Goal: Information Seeking & Learning: Check status

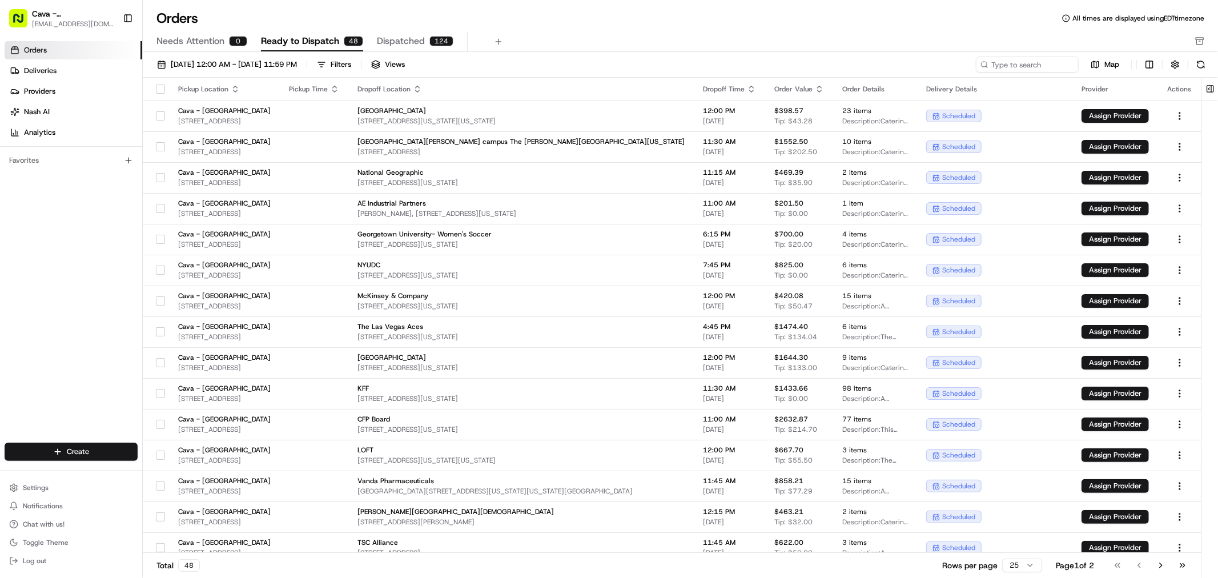
click at [246, 55] on div "[DATE] 12:00 AM - [DATE] 11:59 PM Filters Views Map Pickup Location Pickup Time…" at bounding box center [680, 318] width 1075 height 533
click at [244, 56] on div "[DATE] 12:00 AM - [DATE] 11:59 PM Filters Views Map Pickup Location Pickup Time…" at bounding box center [680, 318] width 1075 height 533
click at [247, 60] on span "[DATE] 12:00 AM - [DATE] 11:59 PM" at bounding box center [234, 64] width 126 height 10
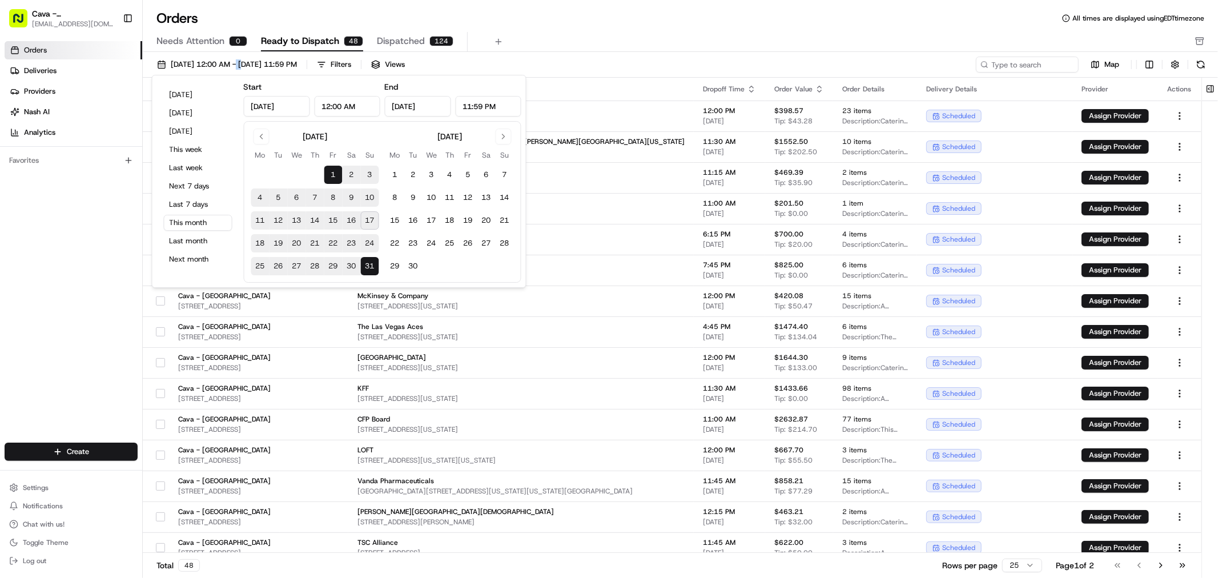
click at [258, 216] on button "11" at bounding box center [260, 220] width 18 height 18
type input "[DATE]"
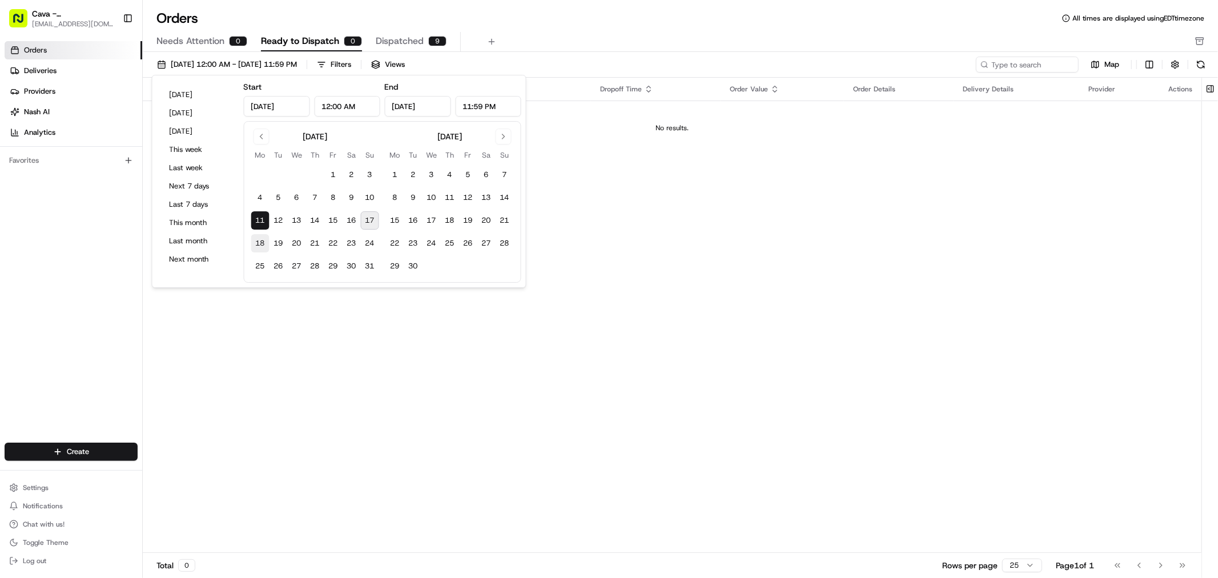
click at [254, 242] on button "18" at bounding box center [260, 243] width 18 height 18
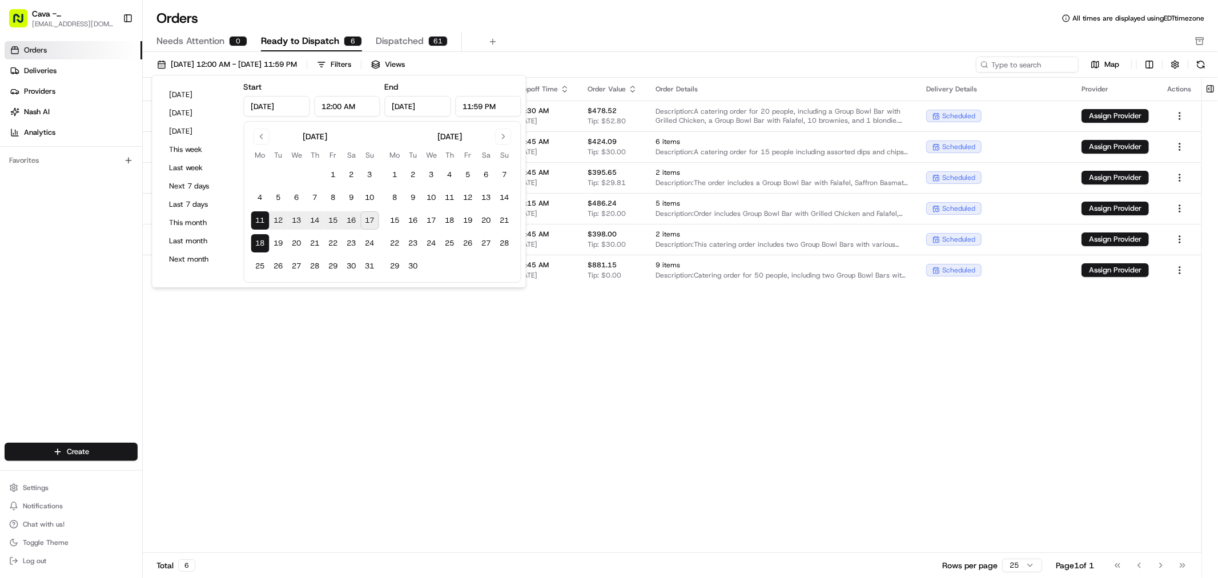
click at [261, 227] on button "11" at bounding box center [260, 220] width 18 height 18
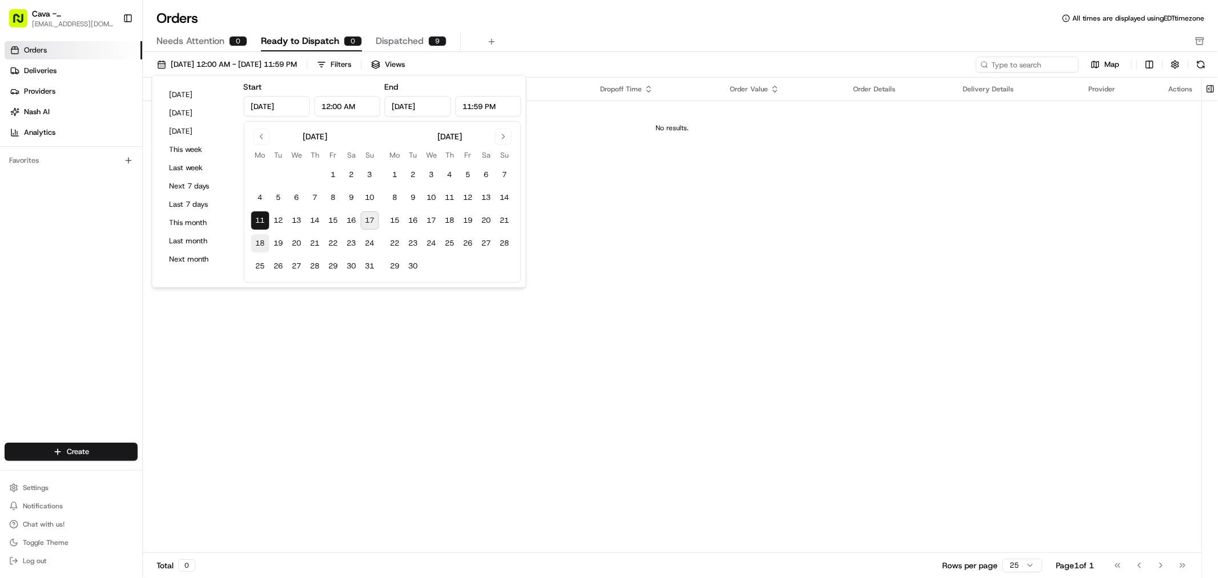
click at [258, 248] on button "18" at bounding box center [260, 243] width 18 height 18
type input "[DATE]"
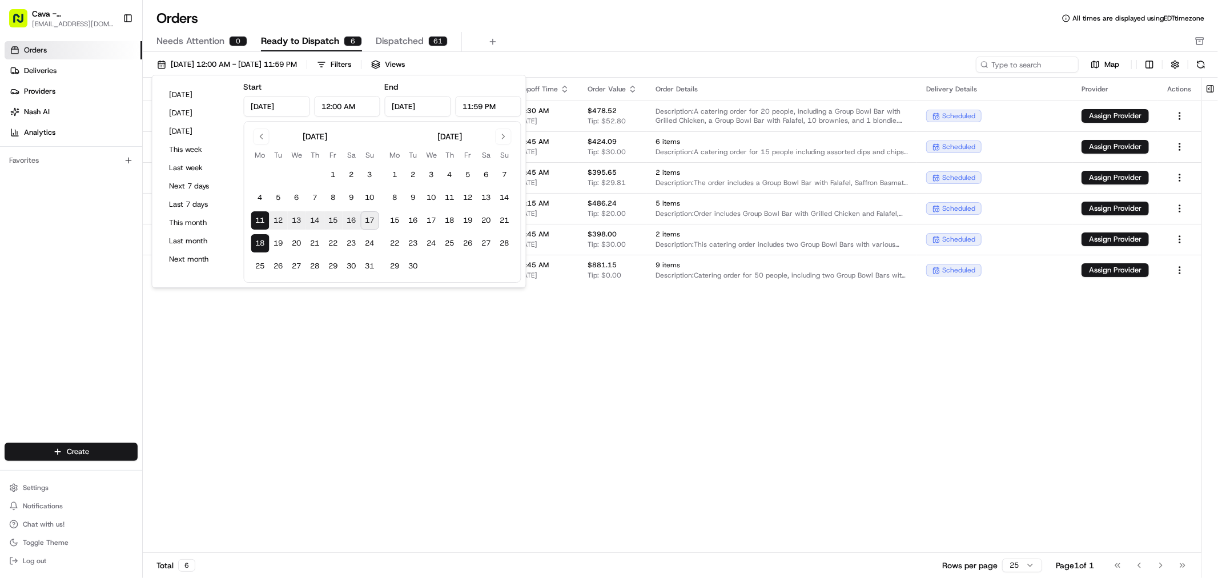
click at [258, 248] on button "18" at bounding box center [260, 243] width 18 height 18
type input "[DATE]"
click at [349, 350] on div "Pickup Location Pickup Time Dropoff Location Dropoff Time Order Value Order Det…" at bounding box center [672, 315] width 1059 height 475
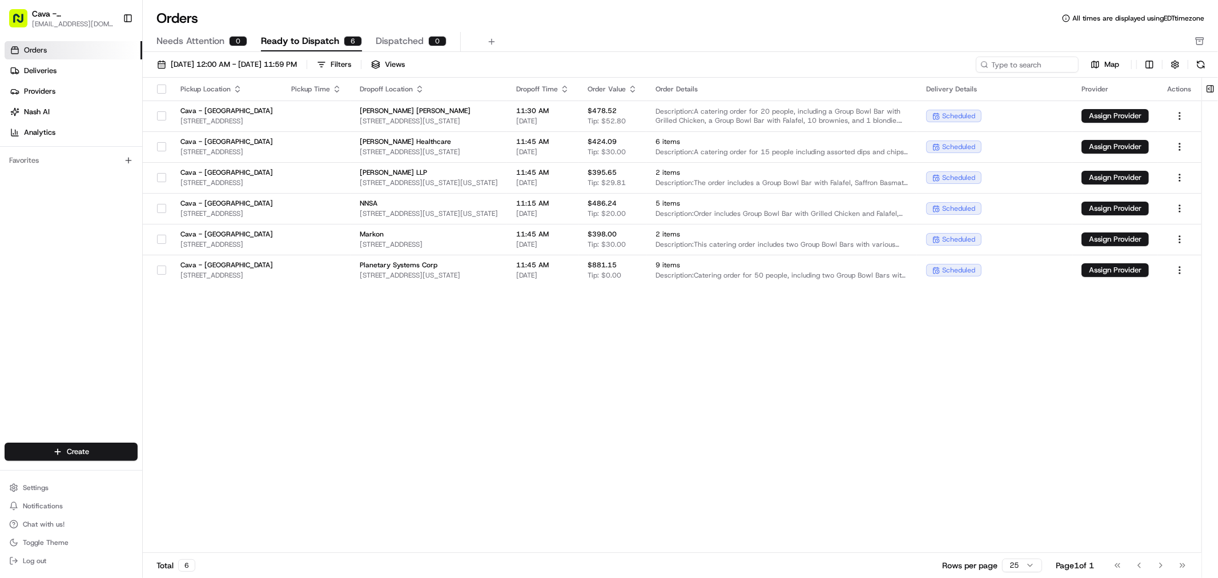
click at [1209, 39] on div "Needs Attention 0 Ready to Dispatch 6 Dispatched 0" at bounding box center [680, 42] width 1075 height 20
click at [1203, 39] on icon "button" at bounding box center [1199, 41] width 9 height 9
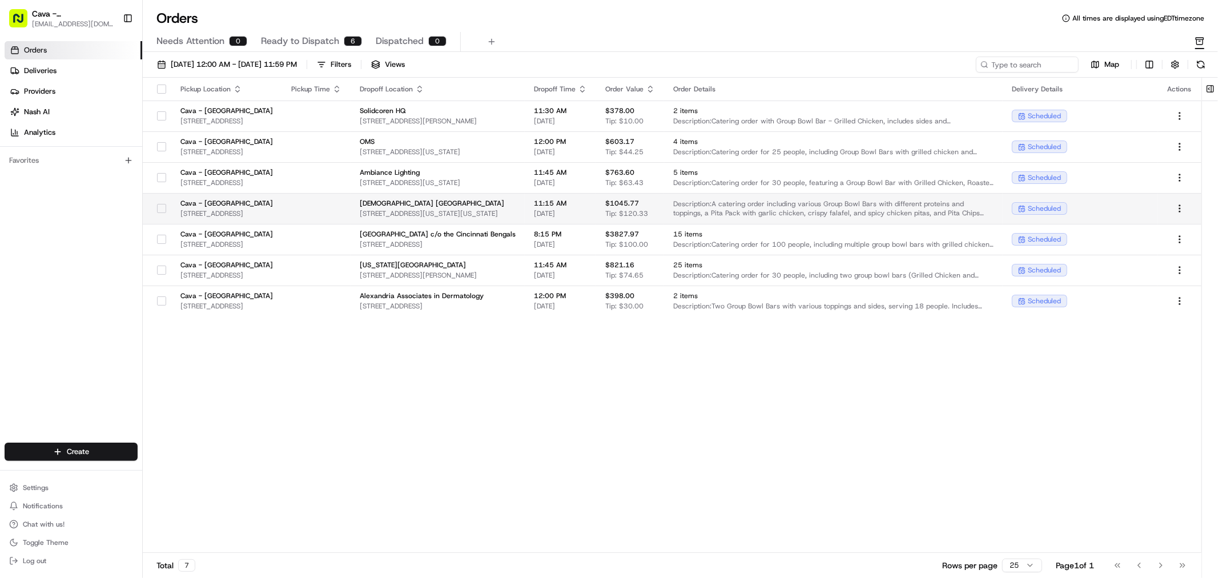
click at [164, 210] on button "button" at bounding box center [161, 208] width 9 height 9
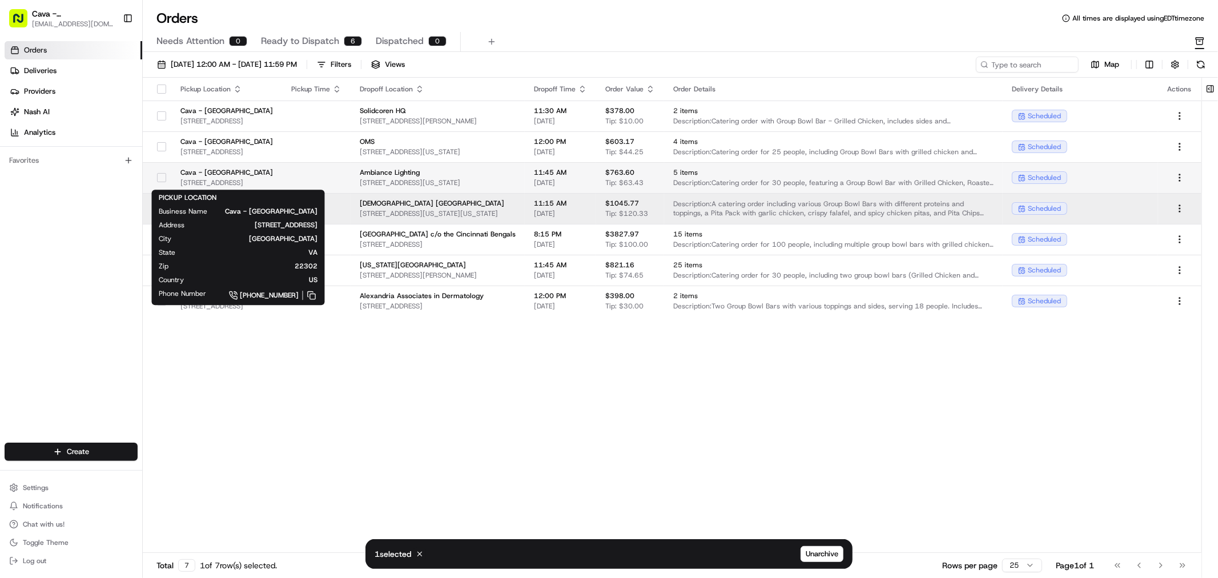
click at [267, 174] on span "Cava - [GEOGRAPHIC_DATA]" at bounding box center [226, 172] width 93 height 9
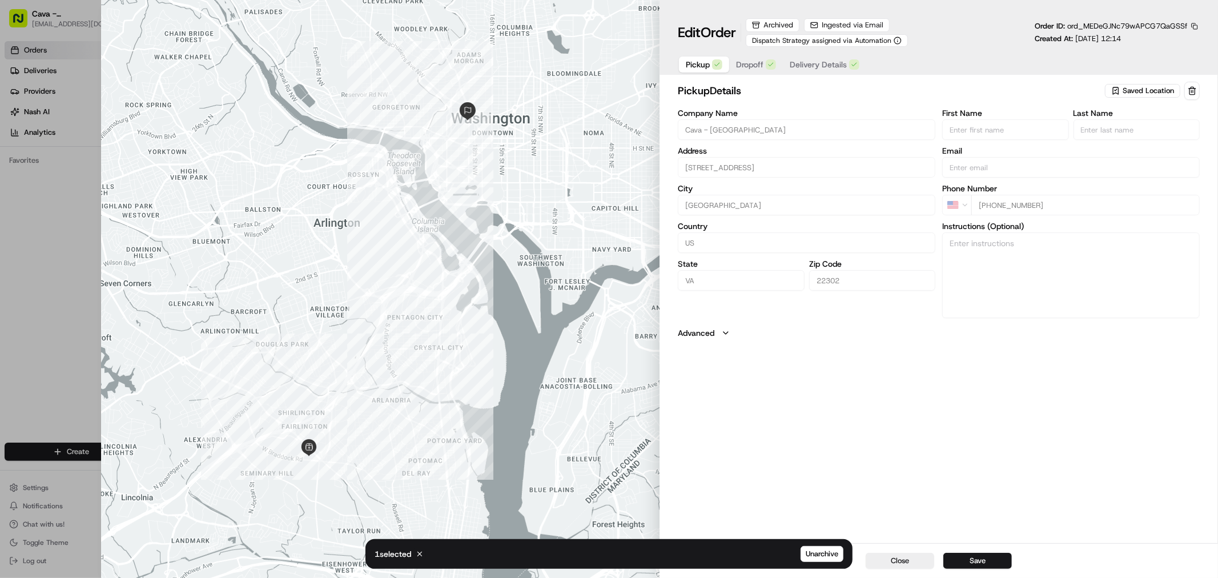
click at [66, 202] on div at bounding box center [609, 289] width 1218 height 578
type input "+1"
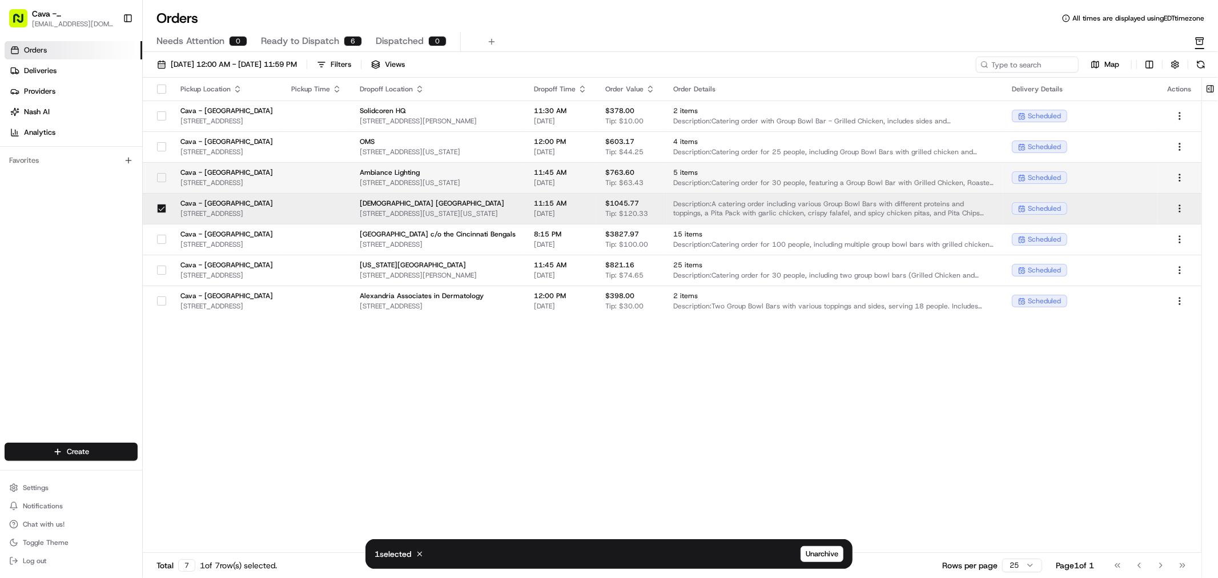
click at [162, 174] on button "button" at bounding box center [161, 177] width 9 height 9
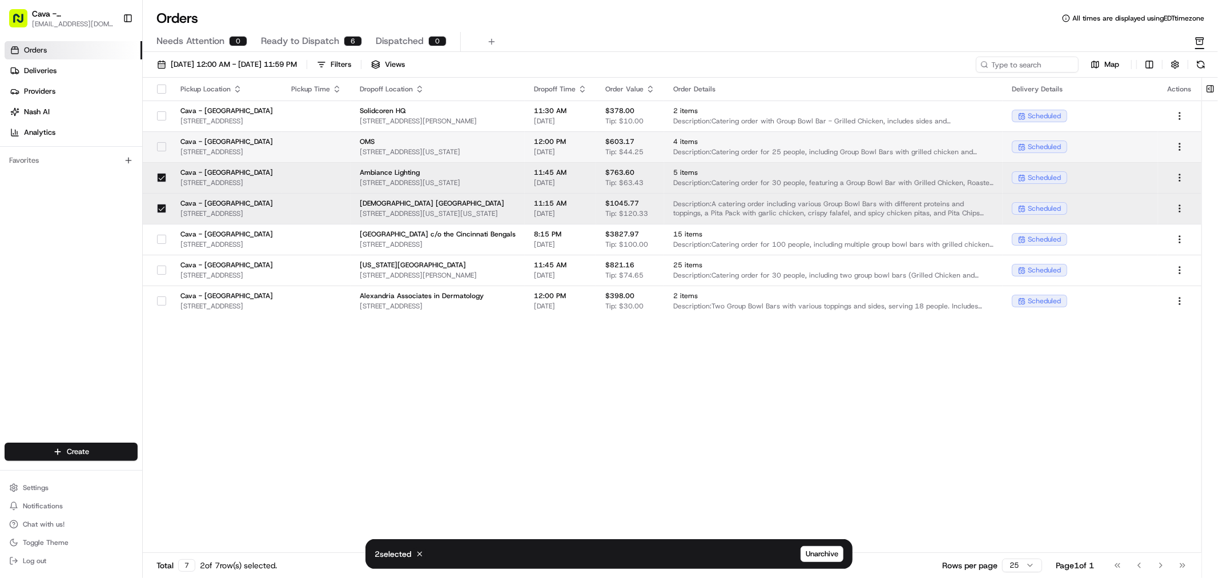
type button "on"
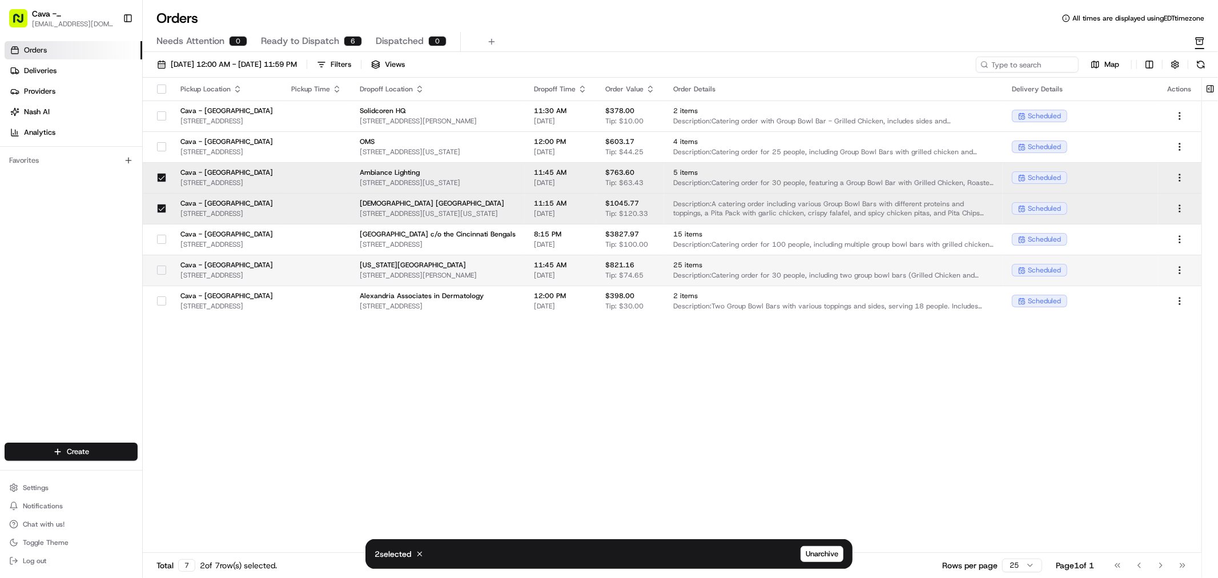
click at [161, 269] on button "button" at bounding box center [161, 270] width 9 height 9
click at [161, 301] on button "button" at bounding box center [161, 300] width 9 height 9
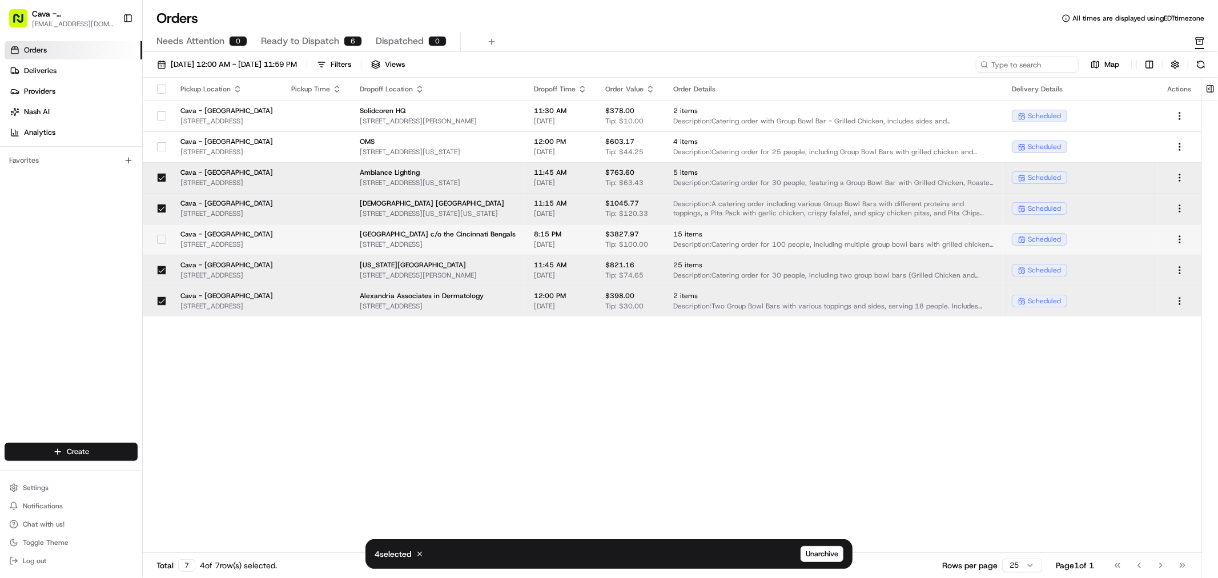
click at [162, 239] on button "button" at bounding box center [161, 239] width 9 height 9
click at [163, 178] on button "button" at bounding box center [161, 177] width 9 height 9
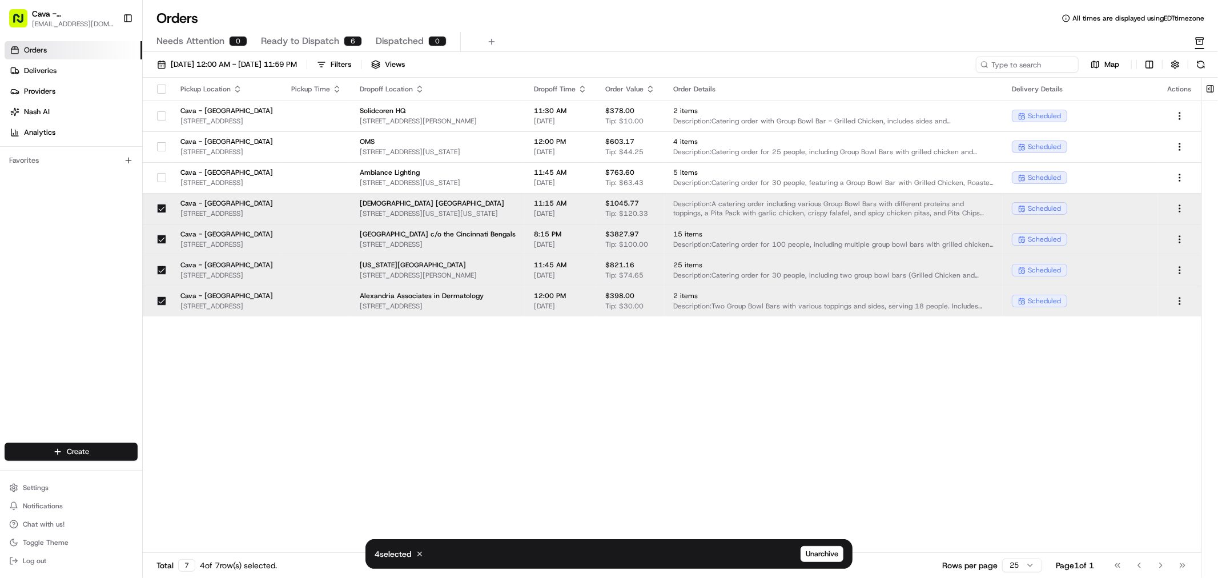
click at [156, 212] on div at bounding box center [161, 208] width 19 height 18
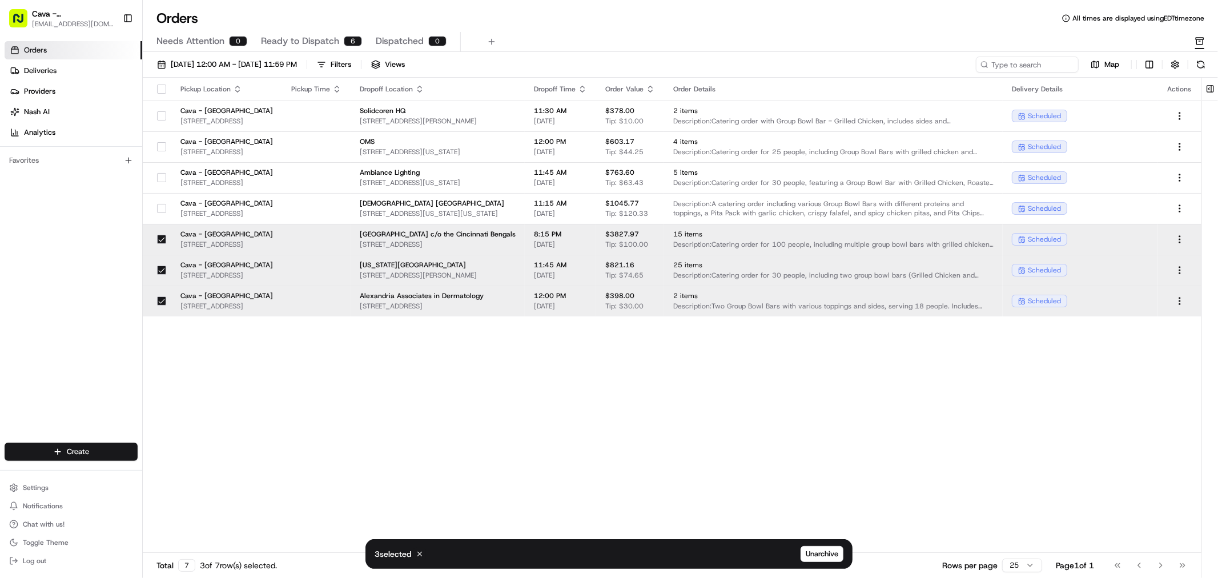
click at [160, 232] on div at bounding box center [161, 239] width 19 height 18
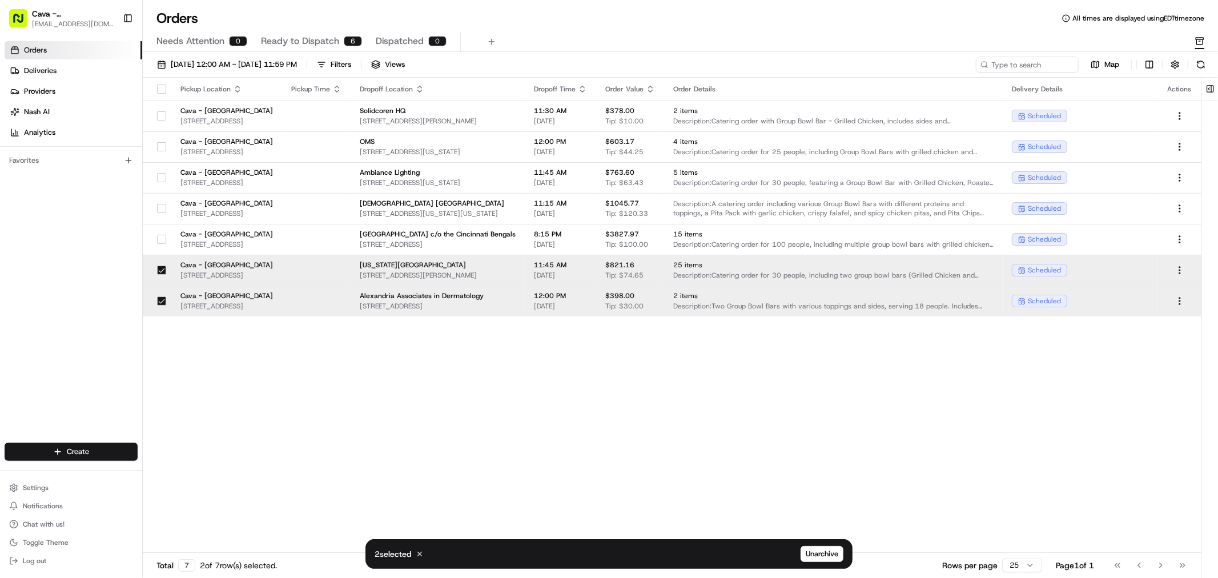
click at [159, 268] on button "button" at bounding box center [161, 270] width 9 height 9
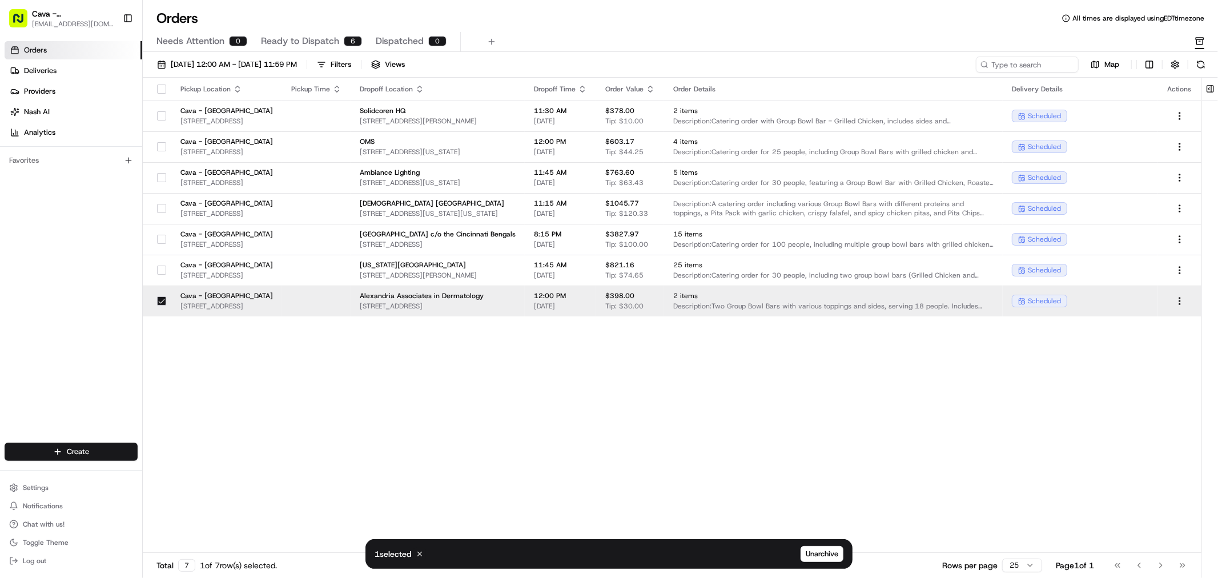
click at [157, 299] on button "button" at bounding box center [161, 300] width 9 height 9
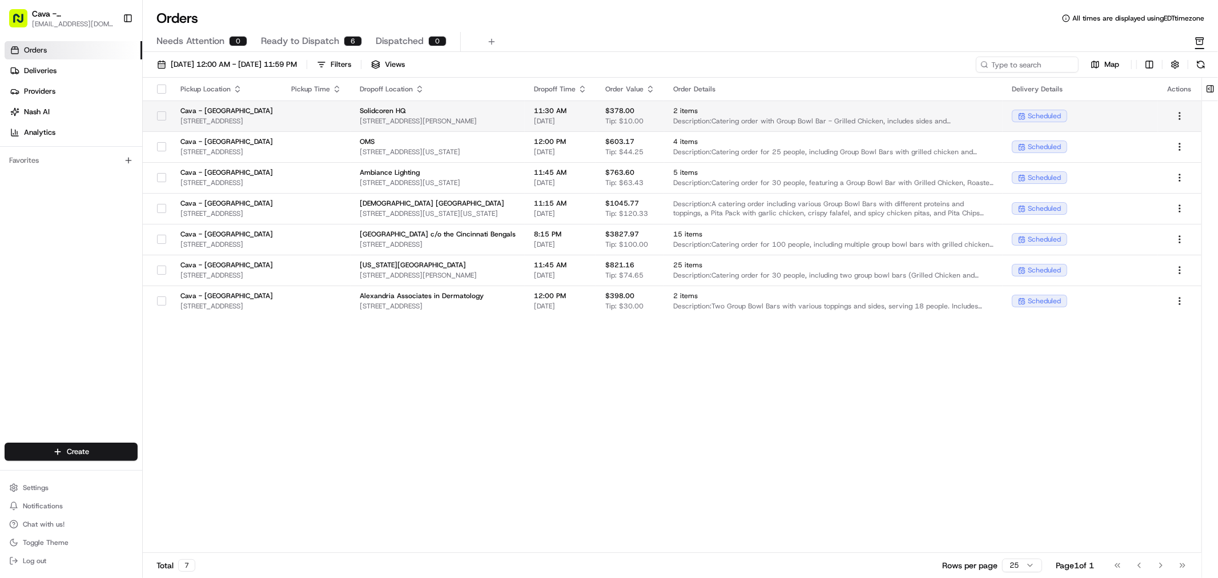
click at [282, 110] on td "Cava - [GEOGRAPHIC_DATA] [STREET_ADDRESS]" at bounding box center [226, 116] width 111 height 31
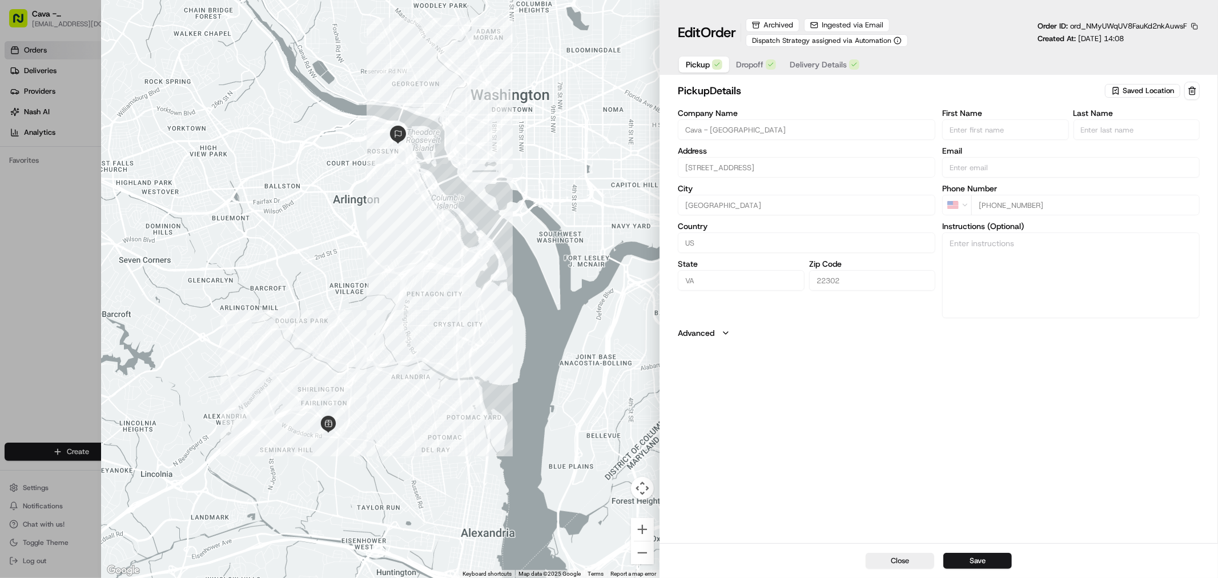
click at [767, 70] on button "Dropoff" at bounding box center [756, 65] width 54 height 16
click at [816, 63] on span "Delivery Details" at bounding box center [818, 64] width 57 height 11
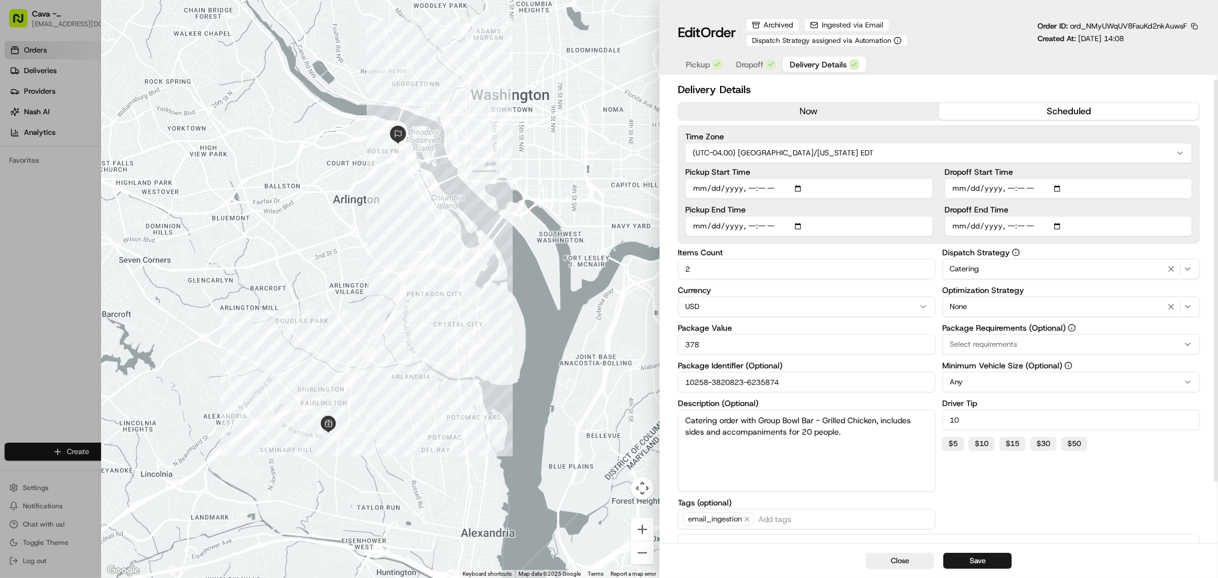
click at [709, 61] on span "Pickup" at bounding box center [698, 64] width 24 height 11
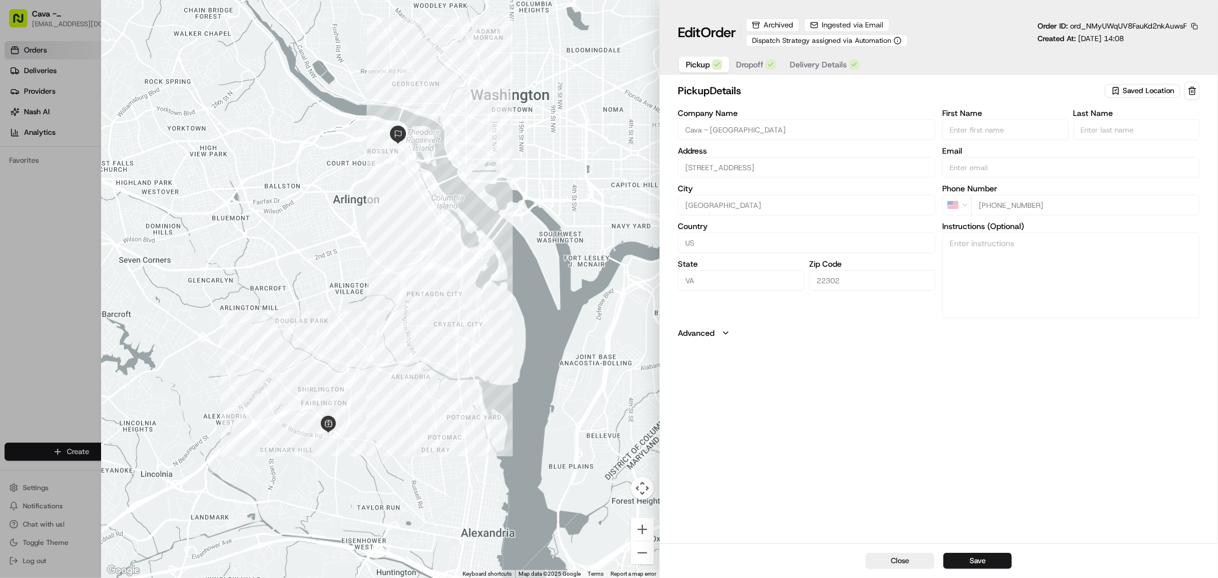
click at [748, 59] on span "Dropoff" at bounding box center [749, 64] width 27 height 11
